Goal: Transaction & Acquisition: Purchase product/service

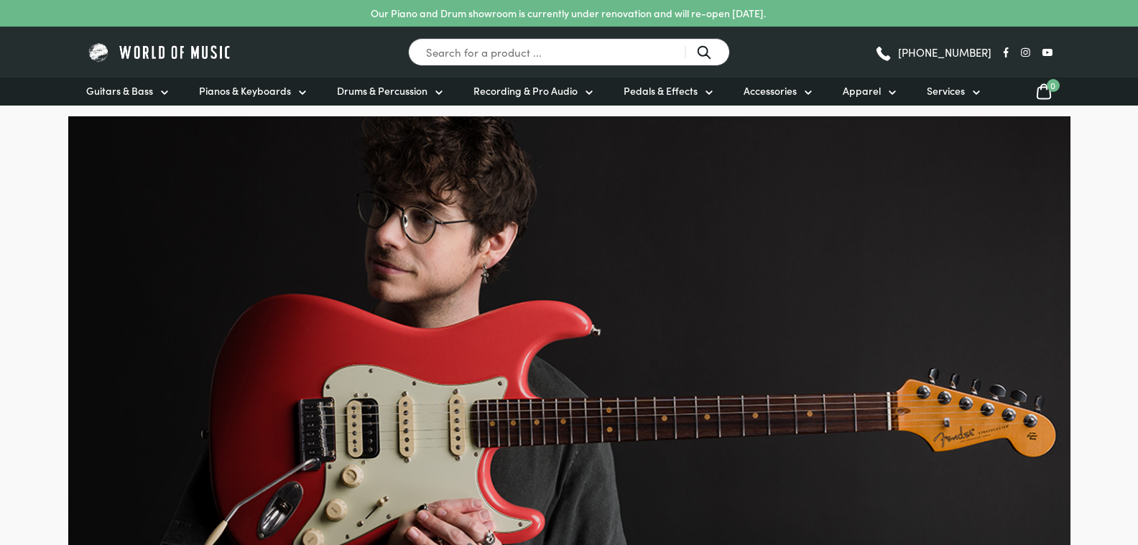
click at [243, 90] on span "Pianos & Keyboards" at bounding box center [245, 90] width 92 height 15
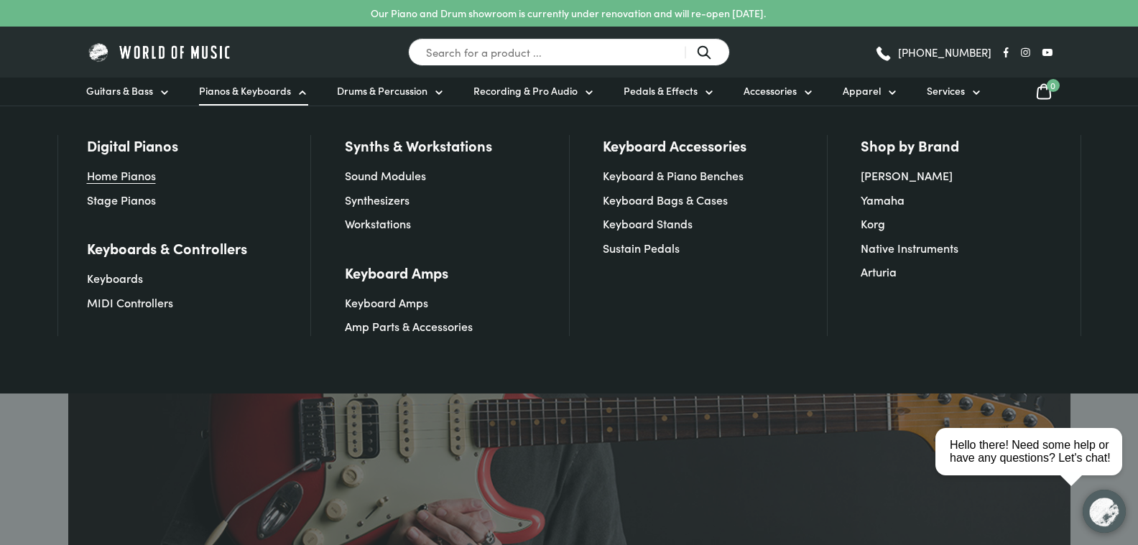
click at [127, 175] on link "Home Pianos" at bounding box center [121, 175] width 69 height 16
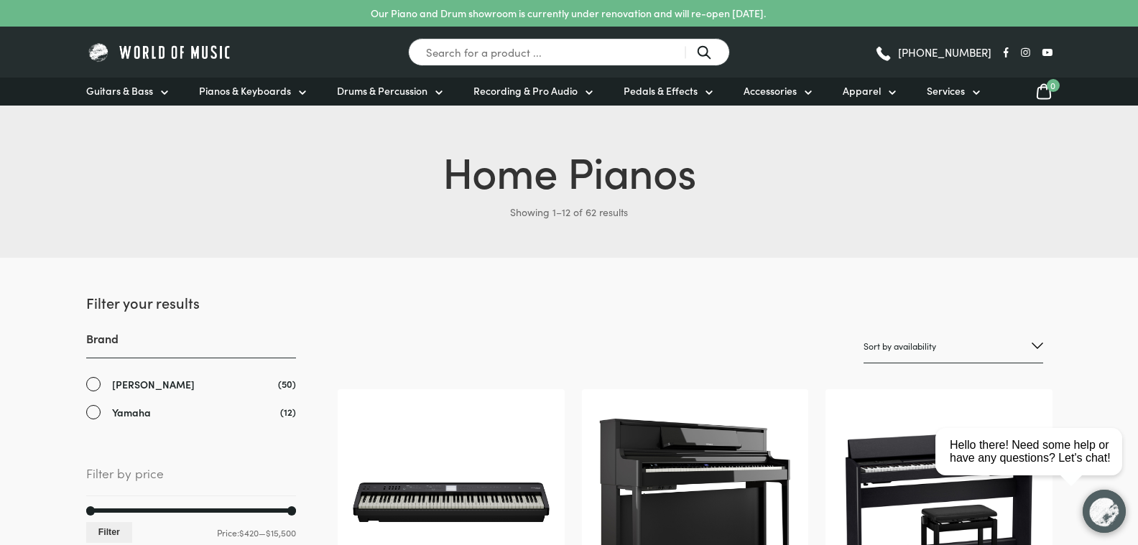
click at [94, 411] on link "Yamaha" at bounding box center [191, 412] width 210 height 17
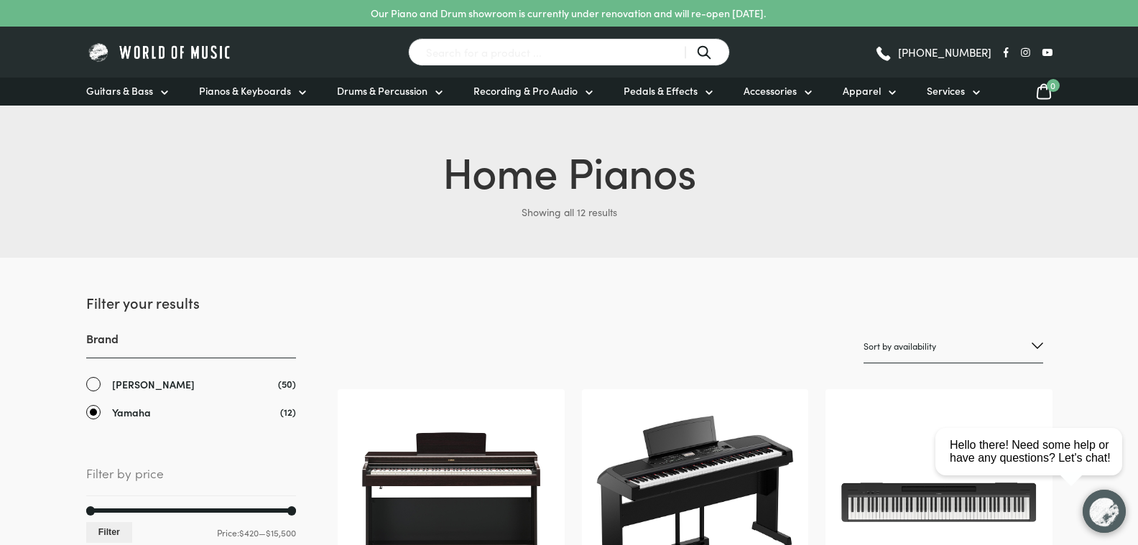
click at [478, 52] on input "Search for a product ..." at bounding box center [569, 52] width 322 height 28
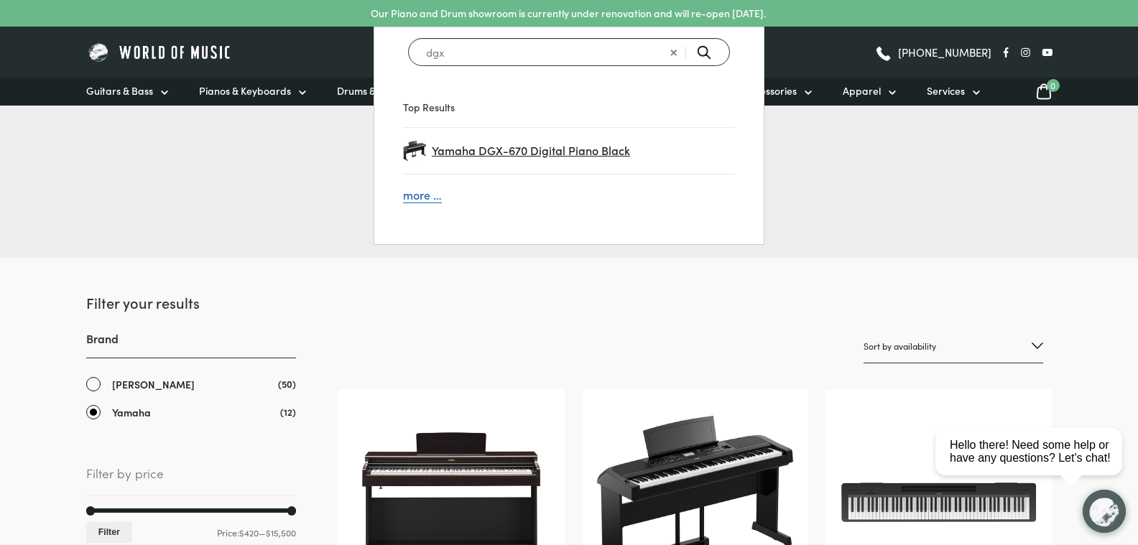
type input "dgx"
click at [562, 150] on span "Yamaha DGX-670 Digital Piano Black" at bounding box center [583, 151] width 303 height 19
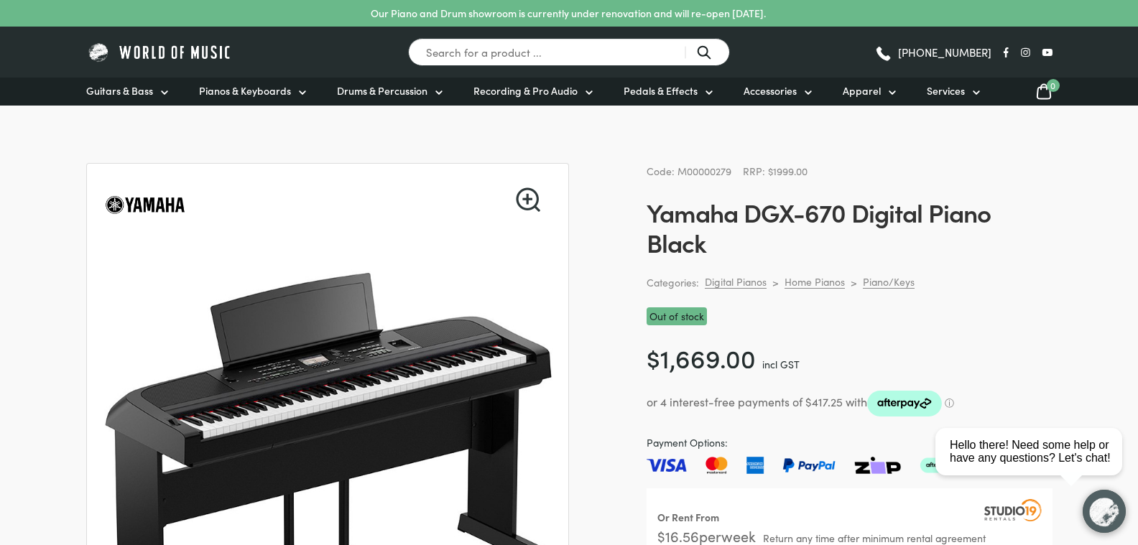
scroll to position [73, 0]
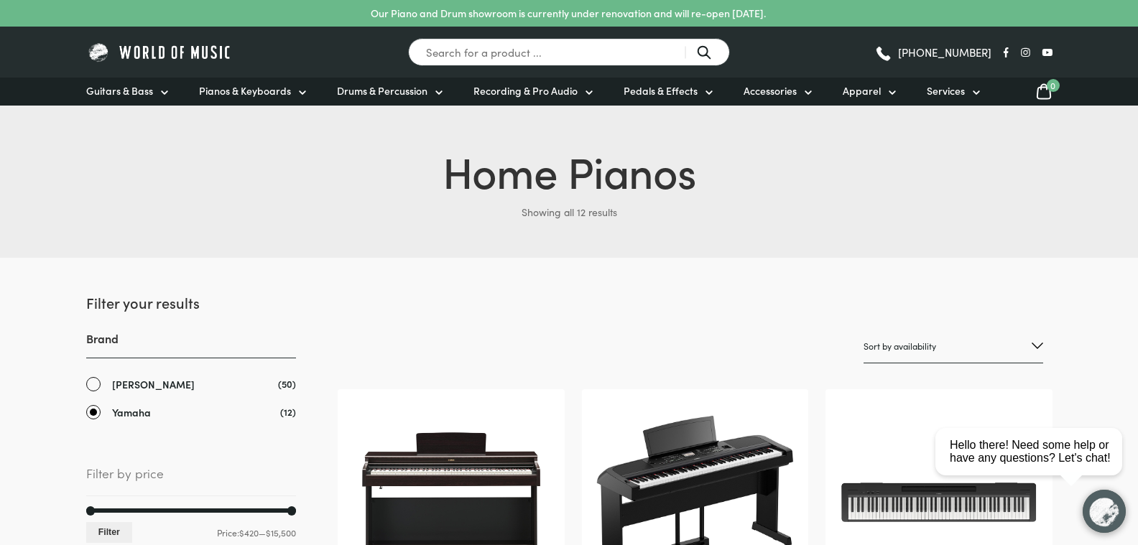
scroll to position [220, 0]
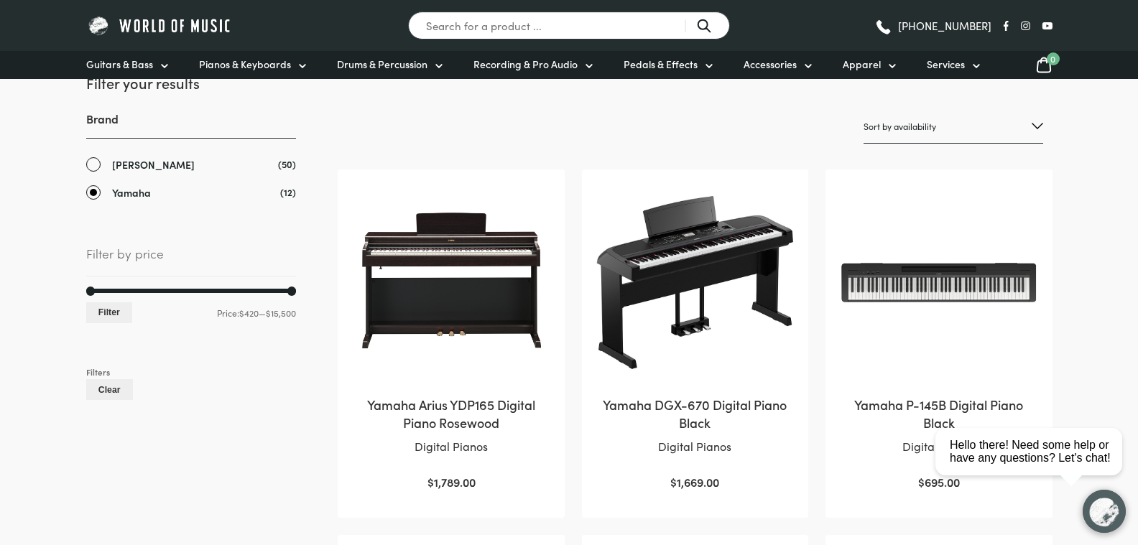
scroll to position [293, 0]
